Goal: Task Accomplishment & Management: Use online tool/utility

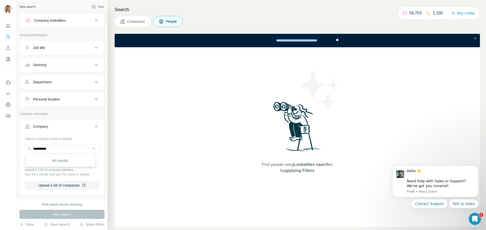
drag, startPoint x: 65, startPoint y: 149, endPoint x: 21, endPoint y: 148, distance: 43.8
click at [21, 148] on div "**********" at bounding box center [62, 164] width 84 height 59
type input "**********"
click at [48, 163] on p "Dibaq Group" at bounding box center [51, 160] width 24 height 5
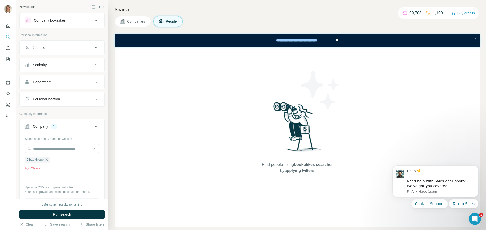
click at [62, 97] on div "Personal location" at bounding box center [59, 99] width 68 height 5
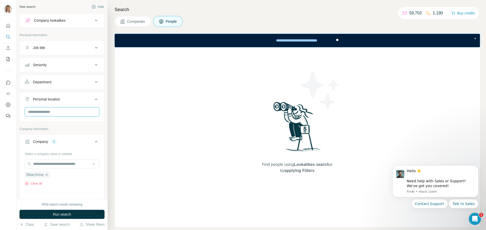
click at [63, 115] on input "text" at bounding box center [62, 112] width 74 height 9
type input "*****"
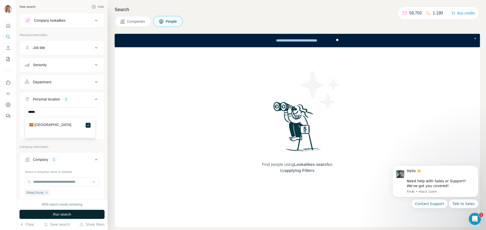
click at [71, 213] on span "Run search" at bounding box center [62, 214] width 18 height 5
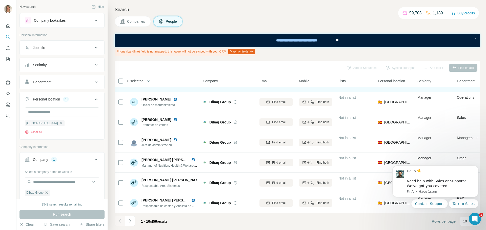
scroll to position [79, 0]
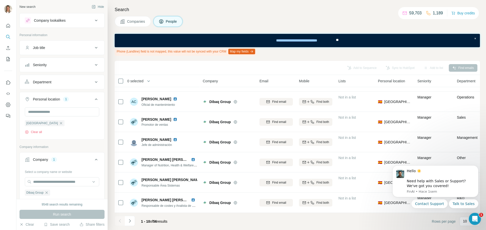
click at [62, 66] on div "Seniority" at bounding box center [59, 64] width 68 height 5
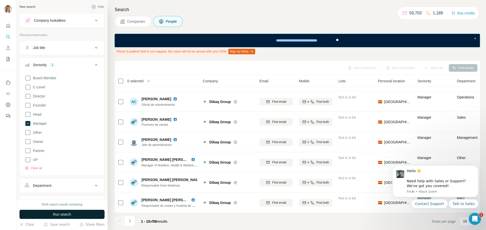
click at [61, 217] on span "Run search" at bounding box center [62, 214] width 18 height 5
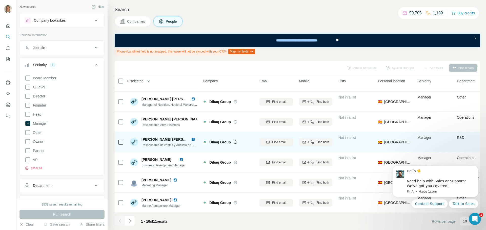
scroll to position [79, 0]
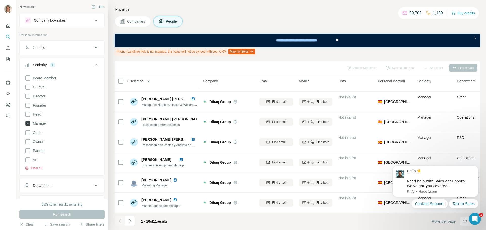
click at [26, 123] on icon at bounding box center [27, 123] width 5 height 5
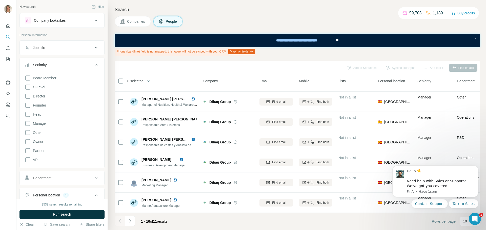
click at [93, 64] on icon at bounding box center [96, 65] width 6 height 6
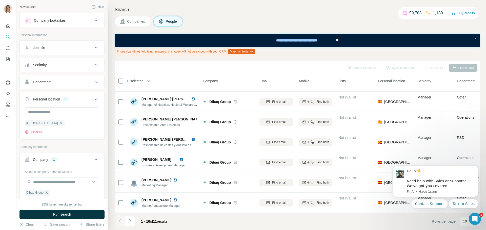
click at [70, 83] on div "Department" at bounding box center [59, 82] width 68 height 5
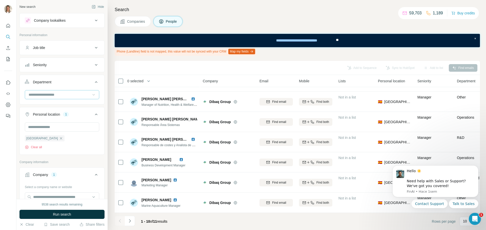
click at [91, 93] on icon at bounding box center [93, 94] width 5 height 5
click at [39, 122] on div "Sales" at bounding box center [60, 120] width 62 height 5
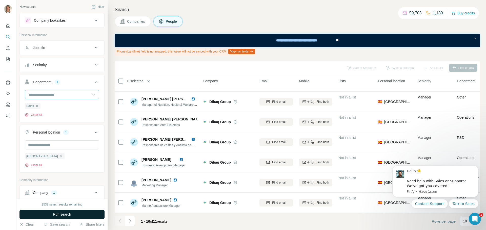
click at [68, 214] on span "Run search" at bounding box center [62, 214] width 18 height 5
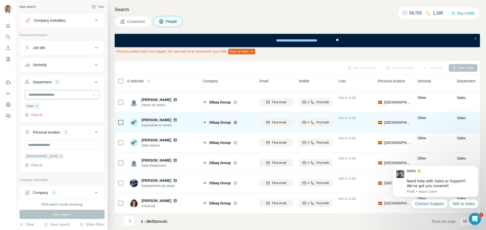
scroll to position [79, 0]
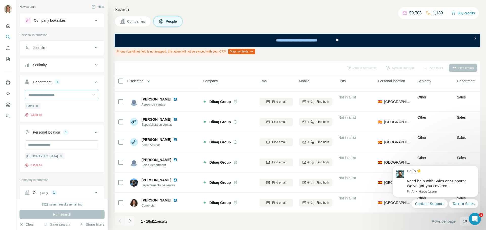
click at [131, 222] on icon "Navigate to next page" at bounding box center [129, 221] width 5 height 5
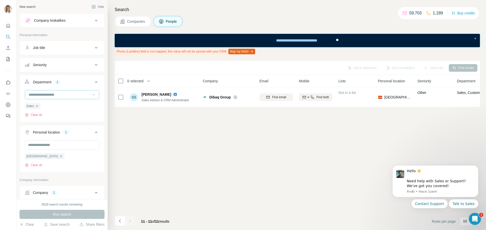
scroll to position [0, 0]
click at [120, 221] on icon "Navigate to previous page" at bounding box center [120, 221] width 2 height 3
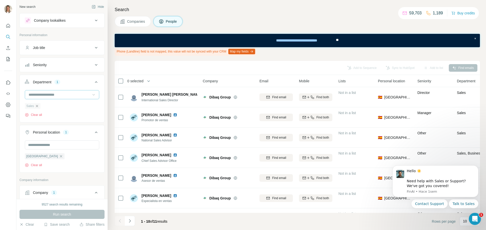
click at [37, 106] on icon "button" at bounding box center [37, 106] width 4 height 4
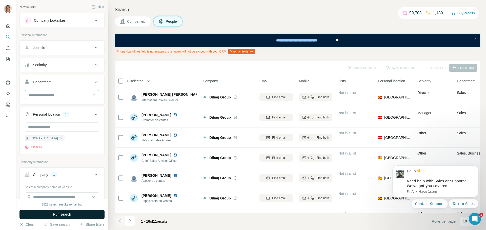
click at [72, 216] on button "Run search" at bounding box center [61, 214] width 85 height 9
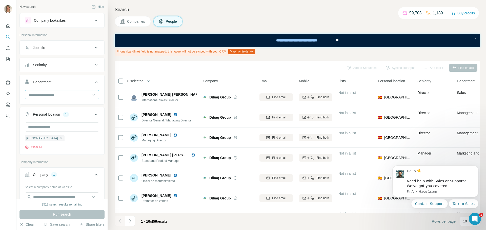
click at [93, 65] on icon at bounding box center [96, 65] width 6 height 6
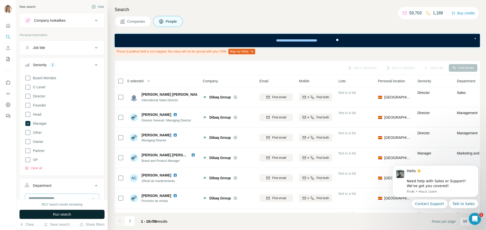
click at [58, 214] on span "Run search" at bounding box center [62, 214] width 18 height 5
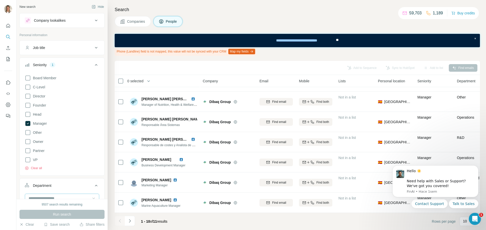
click at [93, 65] on icon at bounding box center [96, 65] width 6 height 6
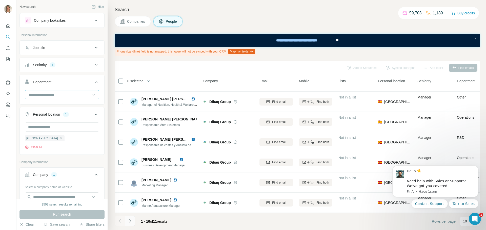
click at [131, 221] on icon "Navigate to next page" at bounding box center [129, 221] width 5 height 5
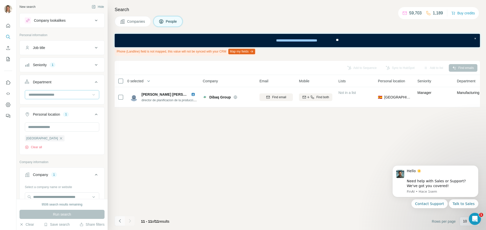
click at [116, 219] on button "Navigate to previous page" at bounding box center [120, 221] width 10 height 10
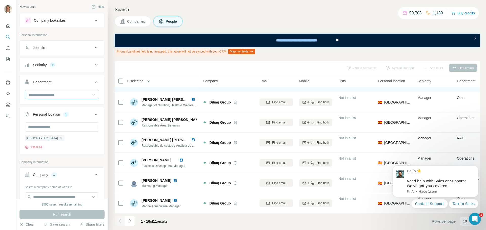
scroll to position [79, 0]
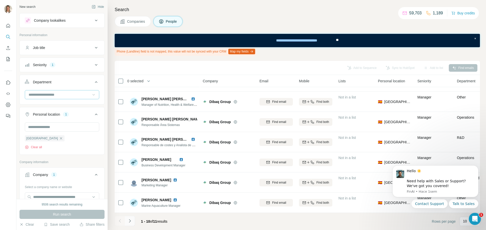
click at [127, 221] on icon "Navigate to next page" at bounding box center [129, 221] width 5 height 5
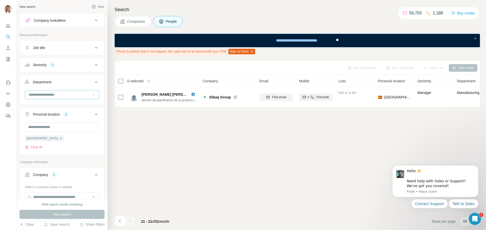
scroll to position [0, 0]
click at [86, 66] on div "Seniority 1" at bounding box center [59, 64] width 68 height 5
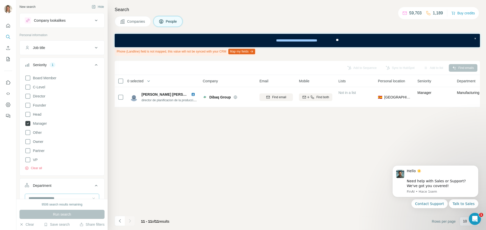
click at [27, 125] on icon at bounding box center [27, 123] width 5 height 5
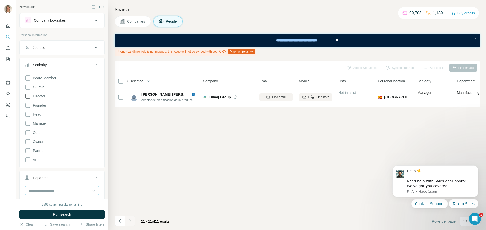
click at [30, 96] on icon at bounding box center [27, 96] width 5 height 5
click at [27, 114] on icon at bounding box center [28, 115] width 6 height 6
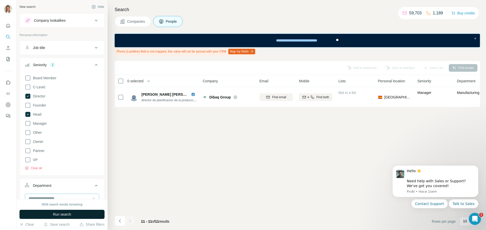
click at [72, 212] on button "Run search" at bounding box center [61, 214] width 85 height 9
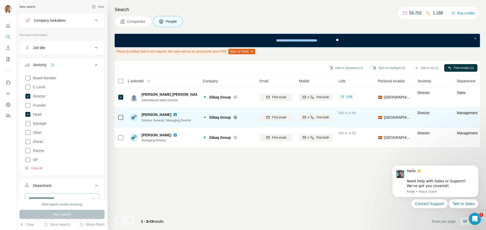
drag, startPoint x: 172, startPoint y: 114, endPoint x: 142, endPoint y: 112, distance: 29.4
click at [142, 112] on div "José Luis Tejedor Director General / Managing Director" at bounding box center [163, 118] width 67 height 14
copy span "José Luis Tejedor"
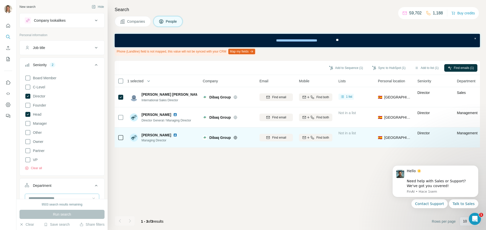
drag, startPoint x: 140, startPoint y: 133, endPoint x: 180, endPoint y: 136, distance: 39.5
click at [179, 136] on div "Mónica Tejedor García Managing Director" at bounding box center [154, 138] width 49 height 10
copy span "Mónica Tejedor García"
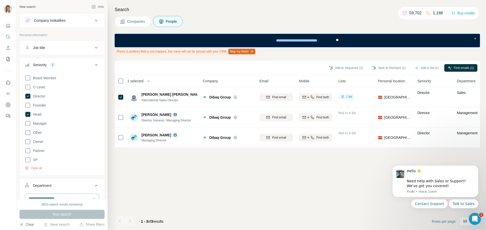
click at [33, 224] on button "Clear" at bounding box center [26, 224] width 14 height 5
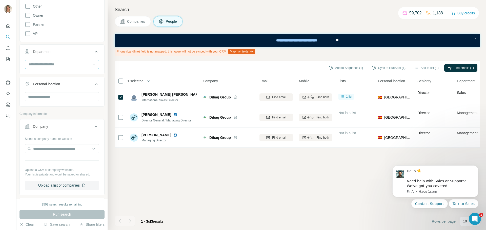
scroll to position [110, 0]
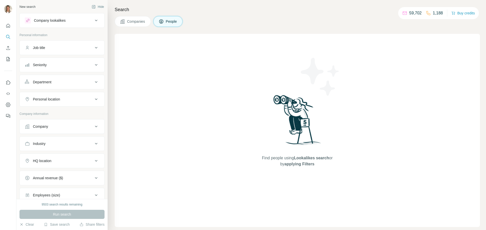
click at [48, 129] on div "Company" at bounding box center [40, 126] width 15 height 5
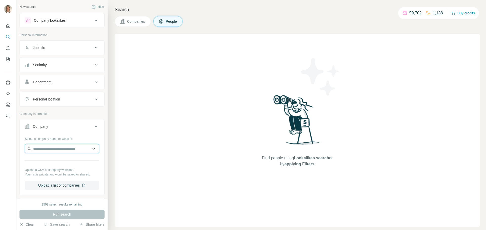
click at [47, 150] on input "text" at bounding box center [62, 148] width 74 height 9
paste input "**********"
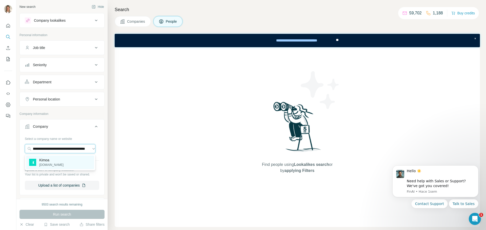
type input "**********"
click at [48, 163] on p "Kimoa" at bounding box center [51, 160] width 24 height 5
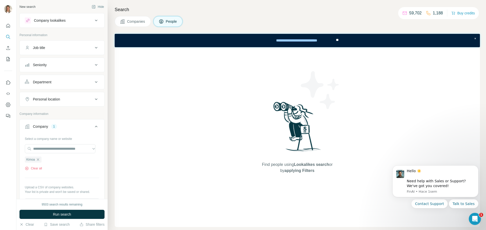
click at [56, 100] on div "Personal location" at bounding box center [46, 99] width 27 height 5
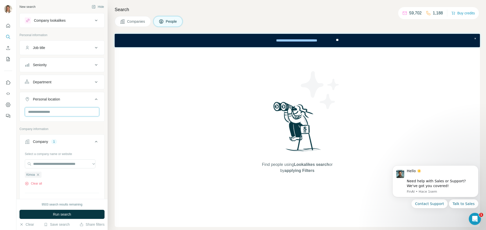
click at [56, 111] on input "text" at bounding box center [62, 112] width 74 height 9
type input "*****"
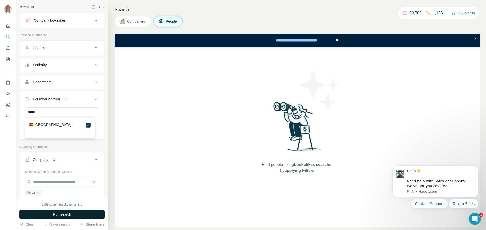
click at [63, 214] on span "Run search" at bounding box center [62, 214] width 18 height 5
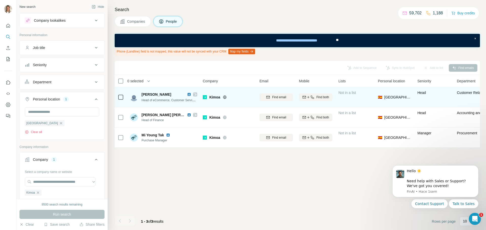
click at [224, 98] on icon at bounding box center [225, 97] width 4 height 4
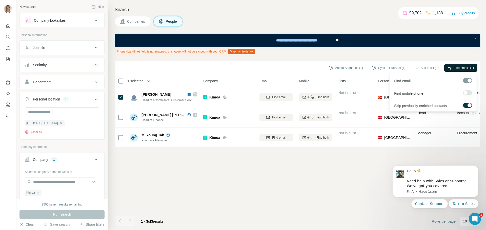
click at [457, 66] on span "Find emails (1)" at bounding box center [464, 68] width 20 height 5
click at [390, 68] on button "Sync to HubSpot (1)" at bounding box center [388, 68] width 40 height 8
click at [370, 103] on button "Sync to HubSpot" at bounding box center [376, 105] width 56 height 10
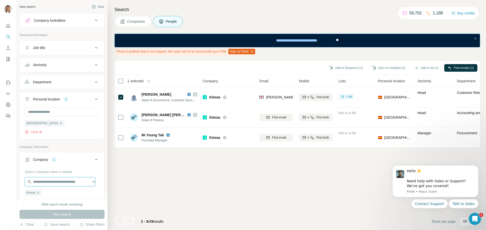
click at [60, 183] on input "text" at bounding box center [60, 182] width 71 height 9
click at [9, 185] on div at bounding box center [8, 115] width 16 height 230
click at [38, 194] on icon "button" at bounding box center [38, 193] width 2 height 2
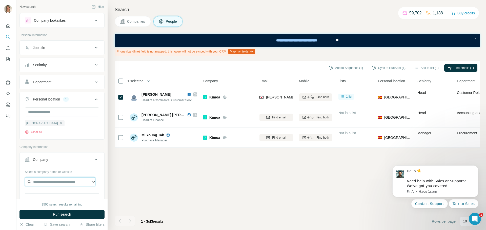
click at [47, 184] on input "text" at bounding box center [60, 182] width 71 height 9
paste input "**********"
type input "**********"
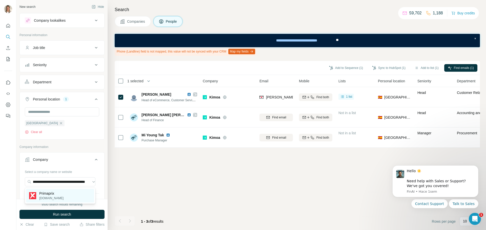
click at [47, 192] on p "Primaprix" at bounding box center [51, 193] width 24 height 5
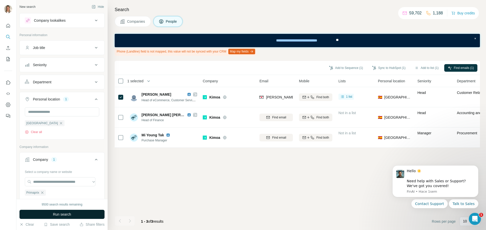
click at [55, 211] on button "Run search" at bounding box center [61, 214] width 85 height 9
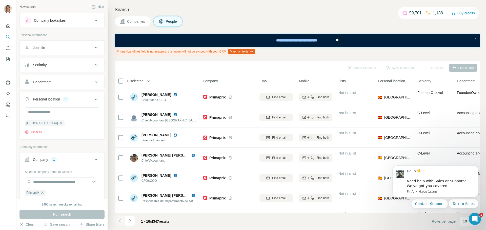
click at [56, 82] on div "Department" at bounding box center [59, 82] width 68 height 5
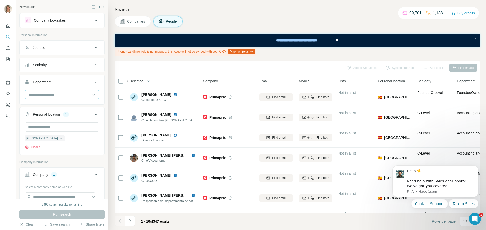
click at [53, 95] on input at bounding box center [59, 95] width 62 height 6
type input "*****"
click at [53, 103] on div "Marketing and Advertising" at bounding box center [60, 106] width 68 height 9
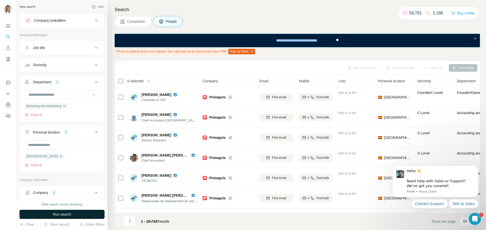
click at [63, 213] on span "Run search" at bounding box center [62, 214] width 18 height 5
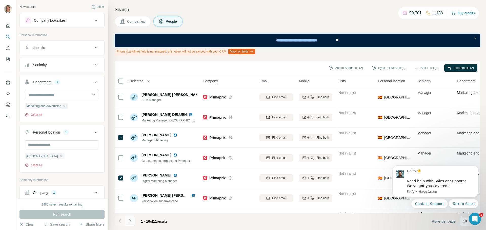
click at [130, 222] on icon "Navigate to next page" at bounding box center [129, 221] width 5 height 5
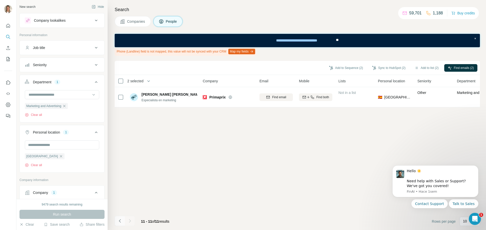
click at [120, 222] on icon "Navigate to previous page" at bounding box center [120, 221] width 2 height 3
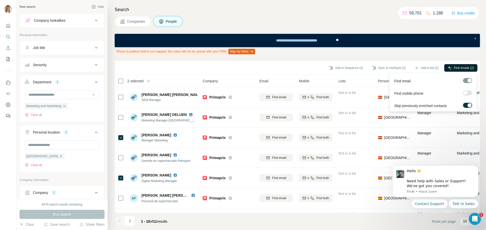
click at [459, 68] on span "Find emails (2)" at bounding box center [464, 68] width 20 height 5
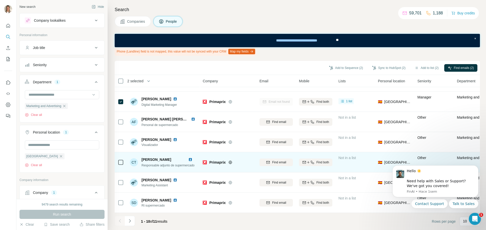
scroll to position [79, 0]
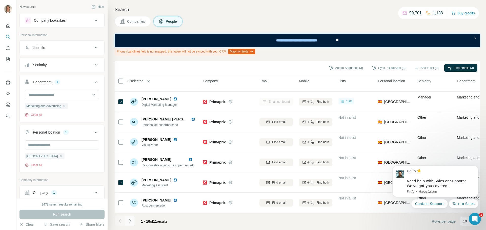
click at [129, 222] on icon "Navigate to next page" at bounding box center [130, 221] width 2 height 3
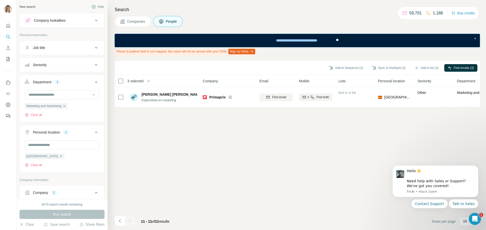
scroll to position [0, 0]
click at [452, 69] on button "Find emails (4)" at bounding box center [460, 68] width 33 height 8
click at [120, 220] on icon "Navigate to previous page" at bounding box center [119, 221] width 5 height 5
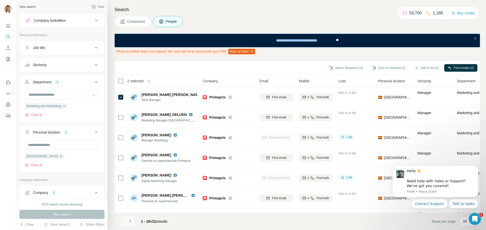
click at [130, 220] on icon "Navigate to next page" at bounding box center [129, 221] width 5 height 5
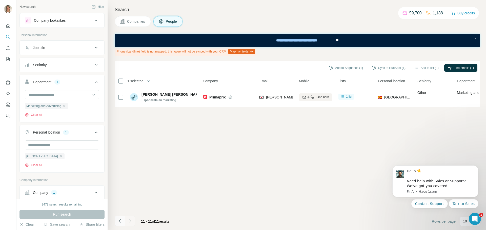
click at [120, 221] on icon "Navigate to previous page" at bounding box center [119, 221] width 5 height 5
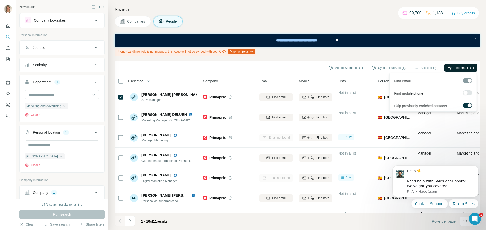
click at [460, 65] on button "Find emails (1)" at bounding box center [460, 68] width 33 height 8
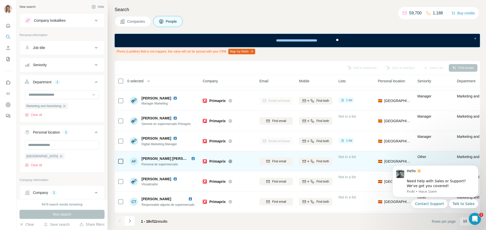
scroll to position [79, 0]
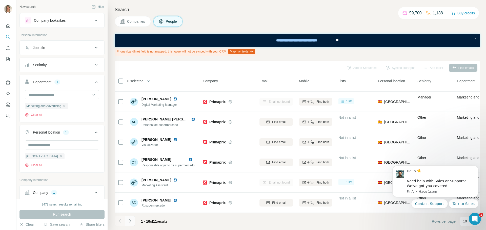
click at [130, 221] on icon "Navigate to next page" at bounding box center [129, 221] width 5 height 5
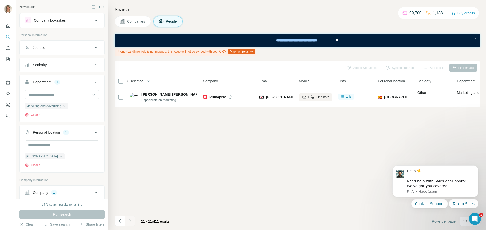
scroll to position [0, 0]
click at [395, 66] on button "Sync to HubSpot (1)" at bounding box center [388, 68] width 40 height 8
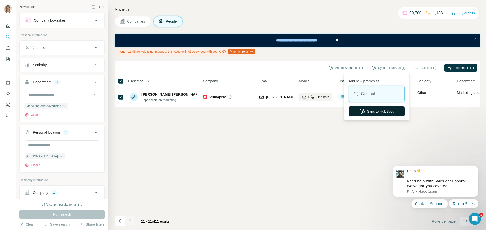
click at [388, 112] on button "Sync to HubSpot" at bounding box center [376, 111] width 56 height 10
